Goal: Information Seeking & Learning: Learn about a topic

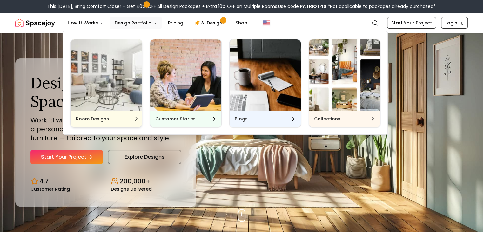
click at [132, 120] on icon "Main" at bounding box center [135, 119] width 6 height 6
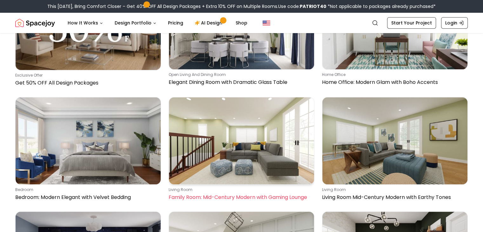
scroll to position [423, 0]
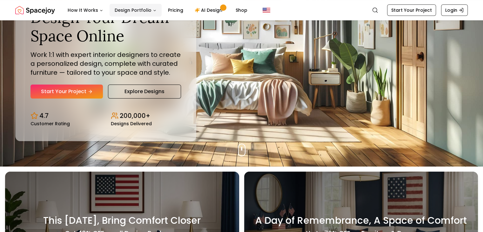
scroll to position [65, 0]
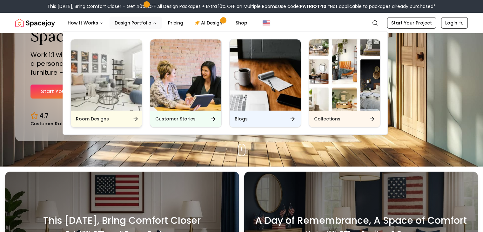
click at [133, 117] on icon "Main" at bounding box center [135, 119] width 6 height 6
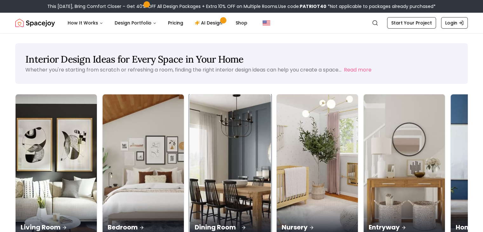
click at [195, 223] on p "Dining Room" at bounding box center [230, 227] width 71 height 9
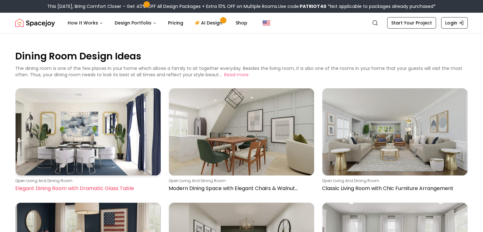
click at [105, 190] on p "Elegant Dining Room with Dramatic Glass Table" at bounding box center [86, 189] width 143 height 8
click at [58, 186] on p "Elegant Dining Room with Dramatic Glass Table" at bounding box center [86, 189] width 143 height 8
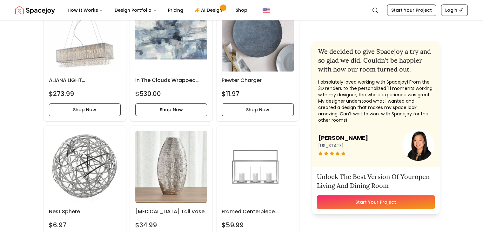
scroll to position [330, 0]
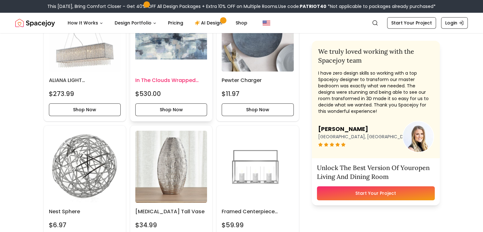
click at [159, 84] on h6 "In the Clouds Wrapped Canvas Painting Print" at bounding box center [171, 81] width 72 height 8
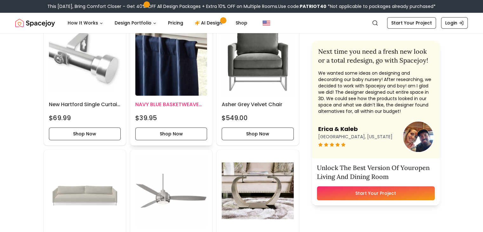
scroll to position [701, 0]
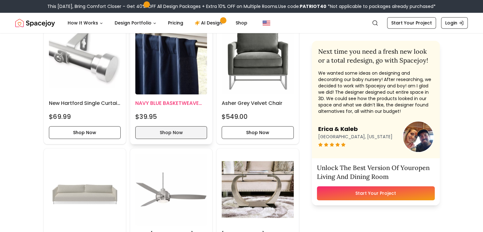
click at [173, 139] on button "Shop Now" at bounding box center [171, 132] width 72 height 13
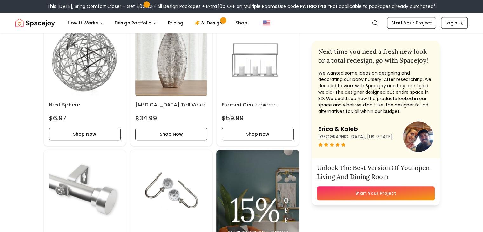
scroll to position [436, 0]
